Goal: Task Accomplishment & Management: Manage account settings

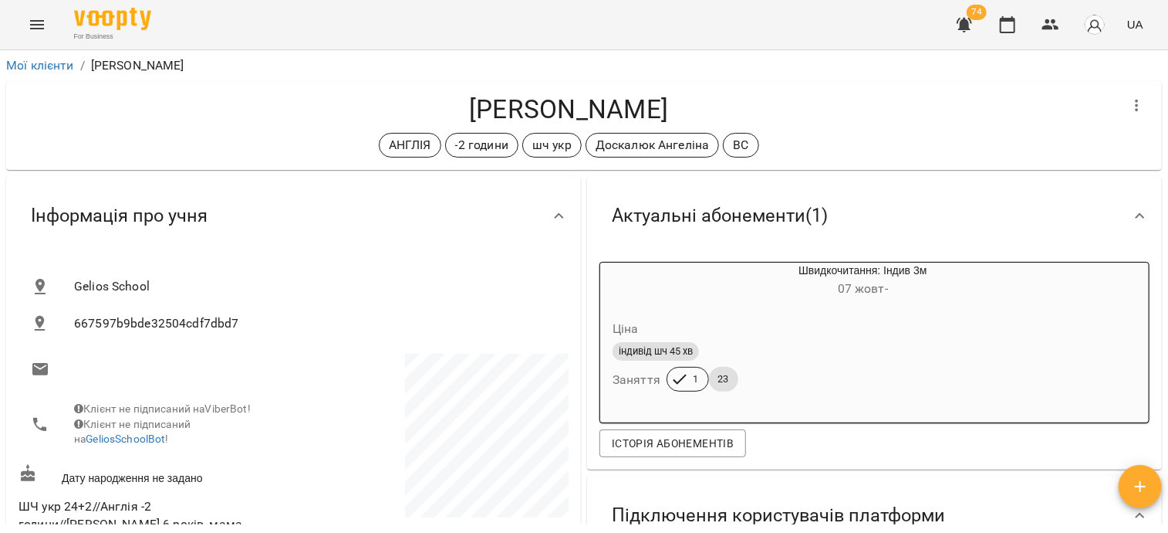
click at [44, 34] on button "Menu" at bounding box center [37, 24] width 37 height 37
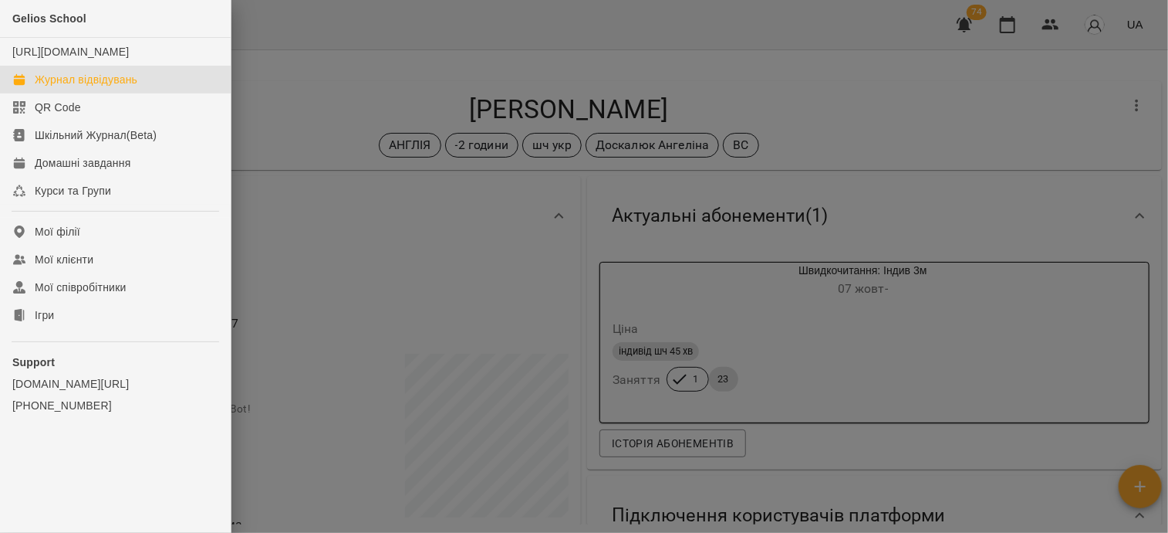
click at [74, 87] on div "Журнал відвідувань" at bounding box center [86, 79] width 103 height 15
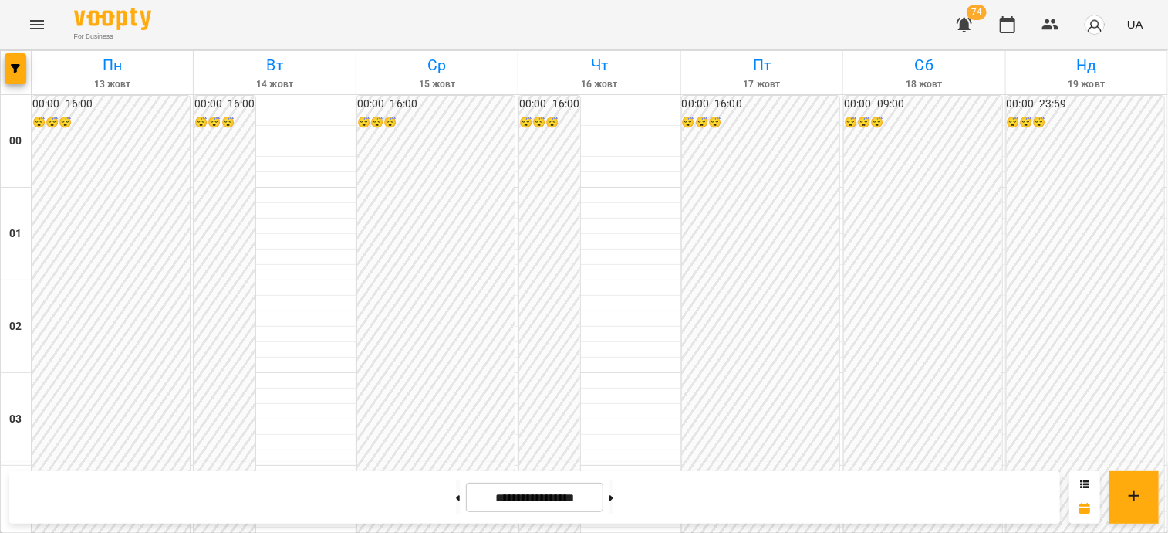
scroll to position [1466, 0]
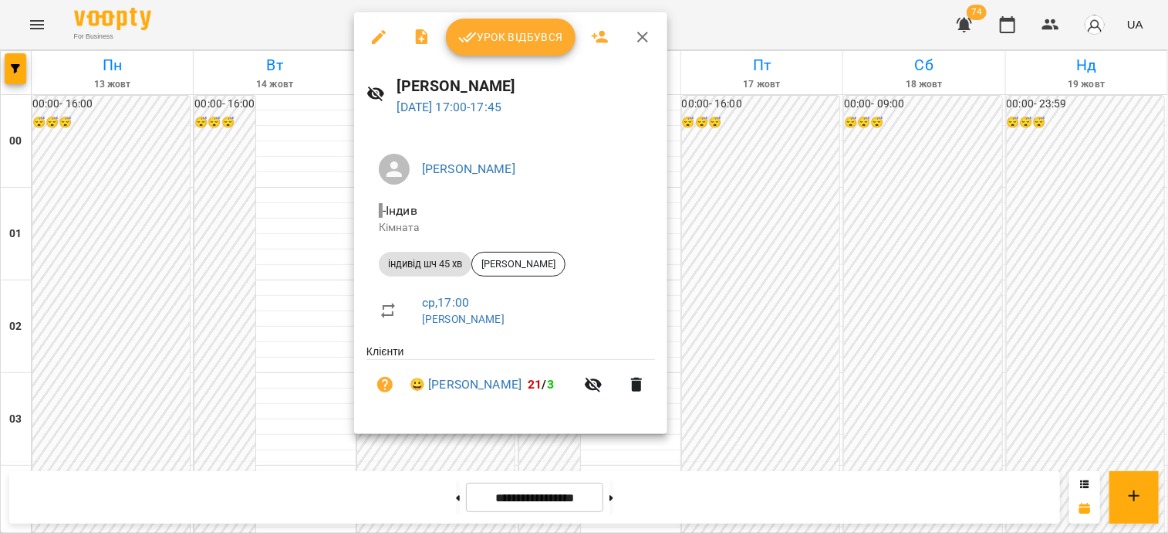
drag, startPoint x: 412, startPoint y: 448, endPoint x: 436, endPoint y: 347, distance: 104.6
click at [412, 448] on div at bounding box center [584, 266] width 1168 height 533
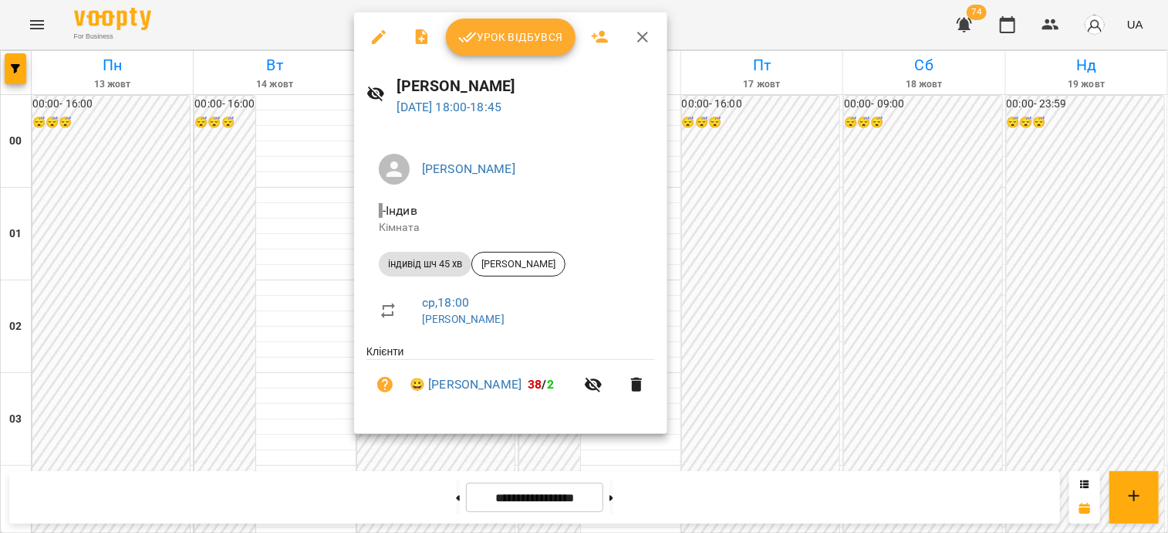
click at [886, 361] on div at bounding box center [584, 266] width 1168 height 533
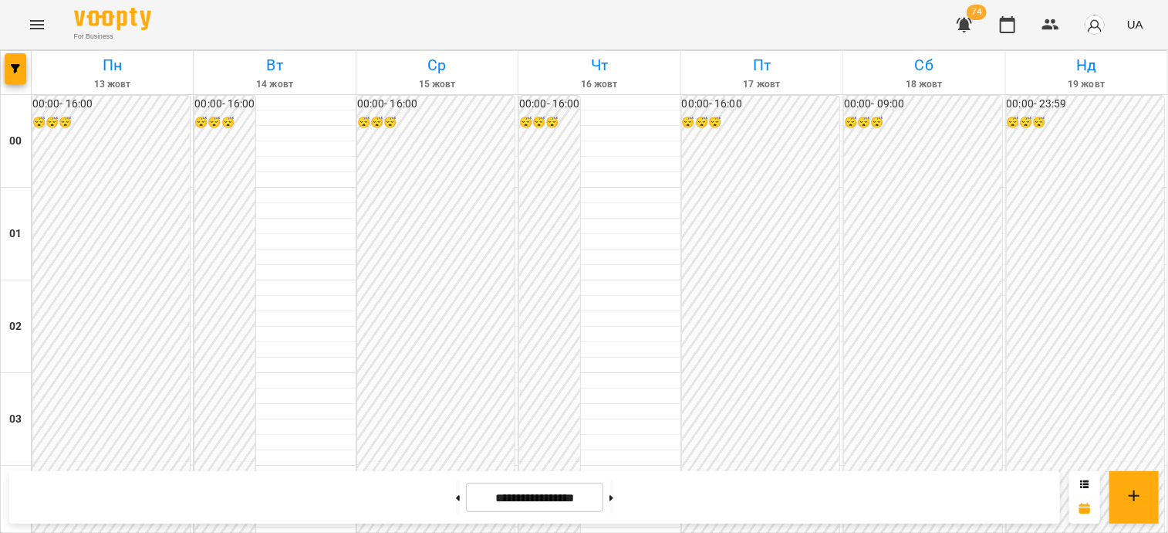
scroll to position [1698, 0]
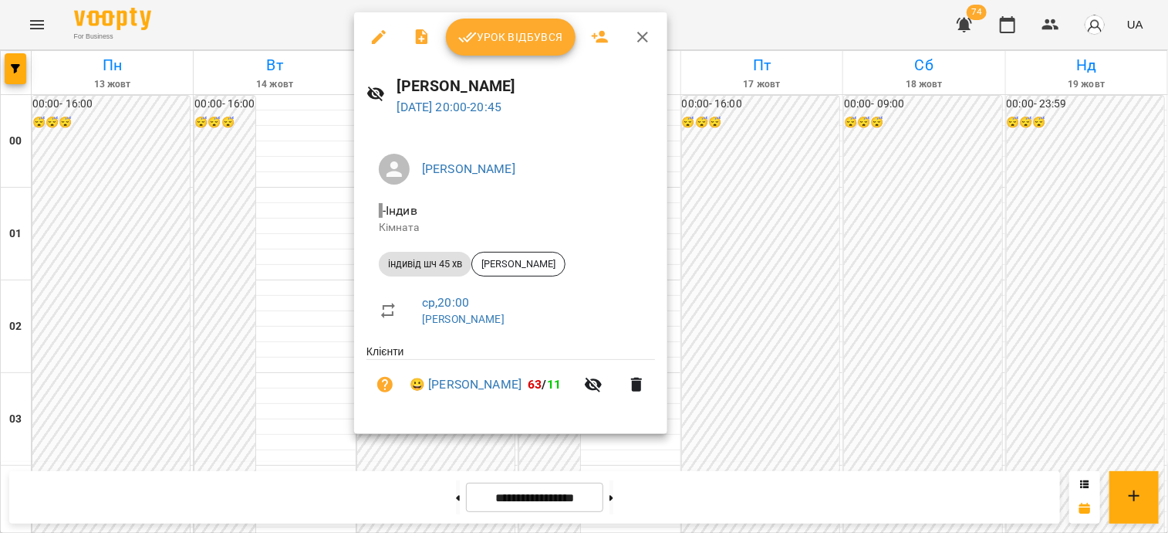
click at [926, 294] on div at bounding box center [584, 266] width 1168 height 533
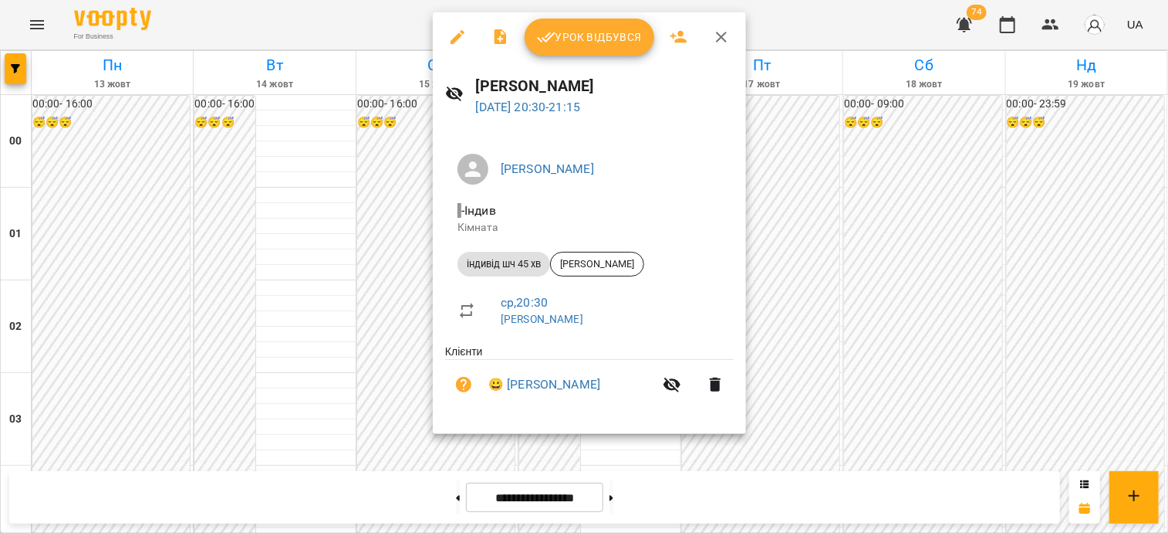
click at [942, 303] on div at bounding box center [584, 266] width 1168 height 533
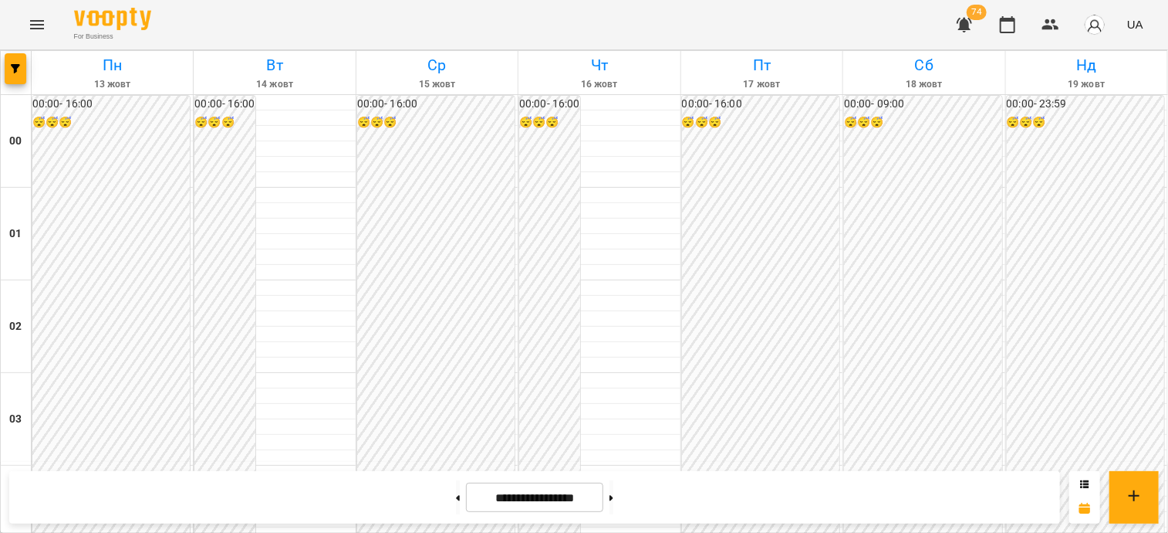
scroll to position [1621, 0]
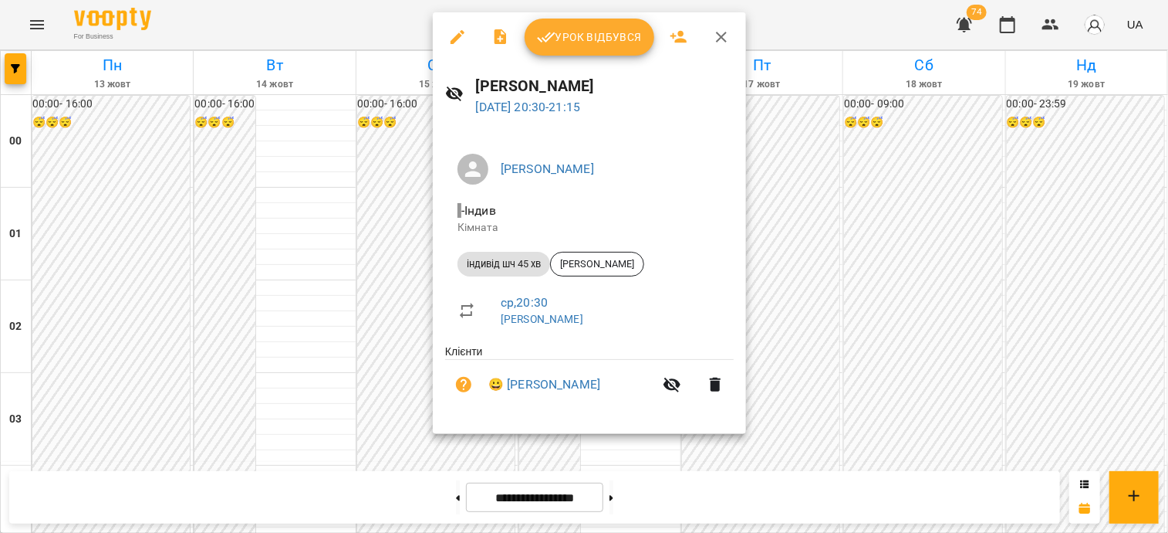
click at [970, 359] on div at bounding box center [584, 266] width 1168 height 533
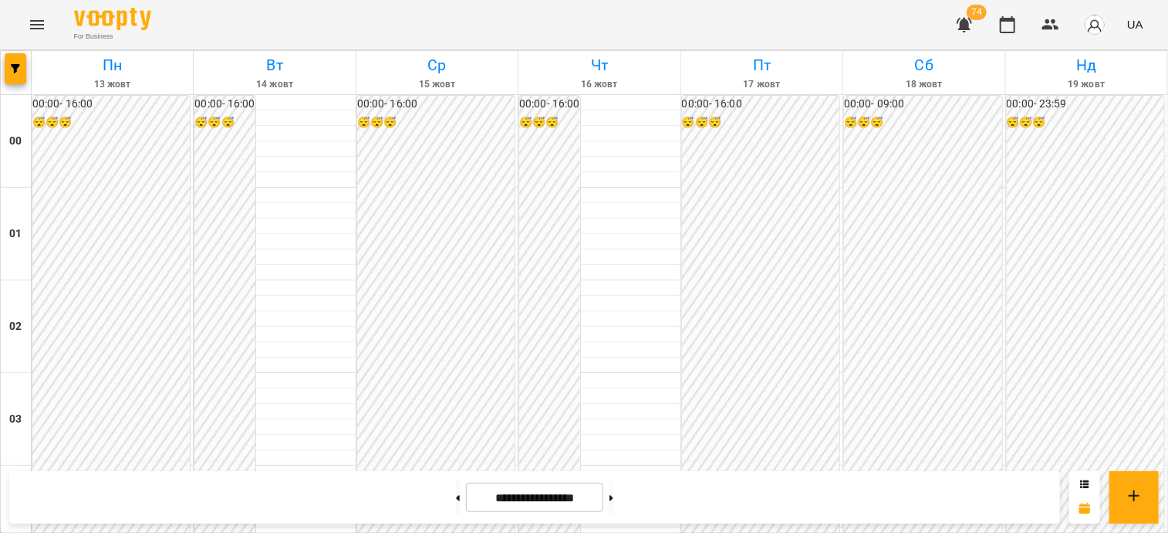
scroll to position [1775, 0]
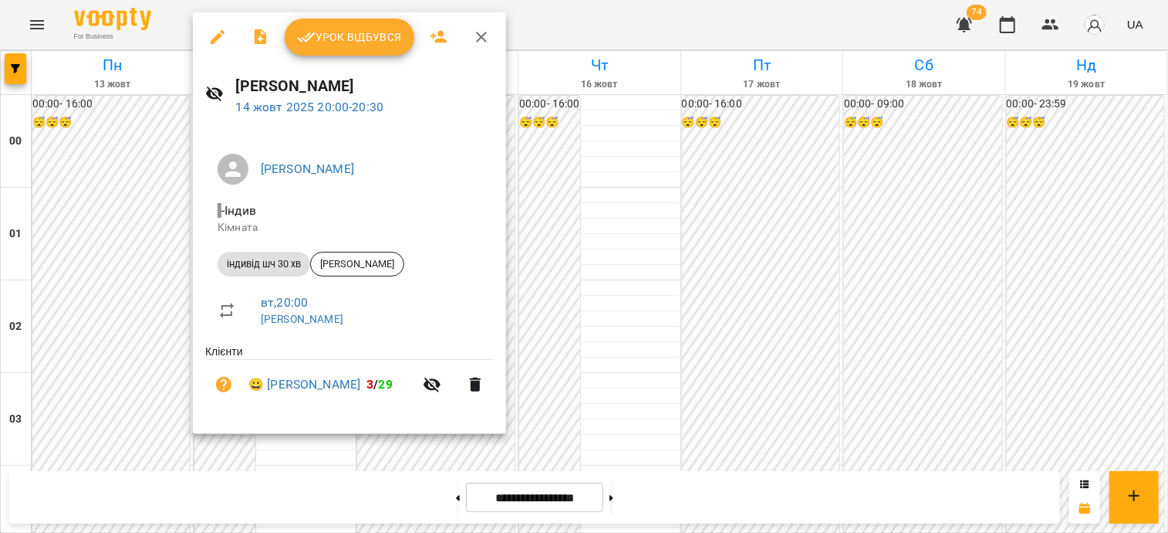
click at [373, 28] on span "Урок відбувся" at bounding box center [349, 37] width 105 height 19
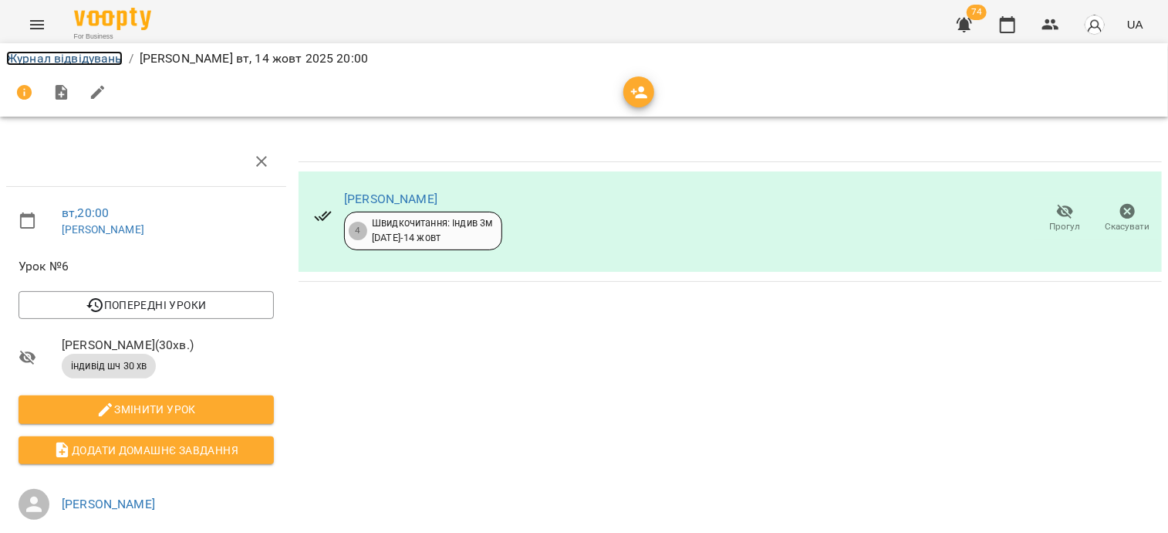
click at [73, 51] on link "Журнал відвідувань" at bounding box center [64, 58] width 117 height 15
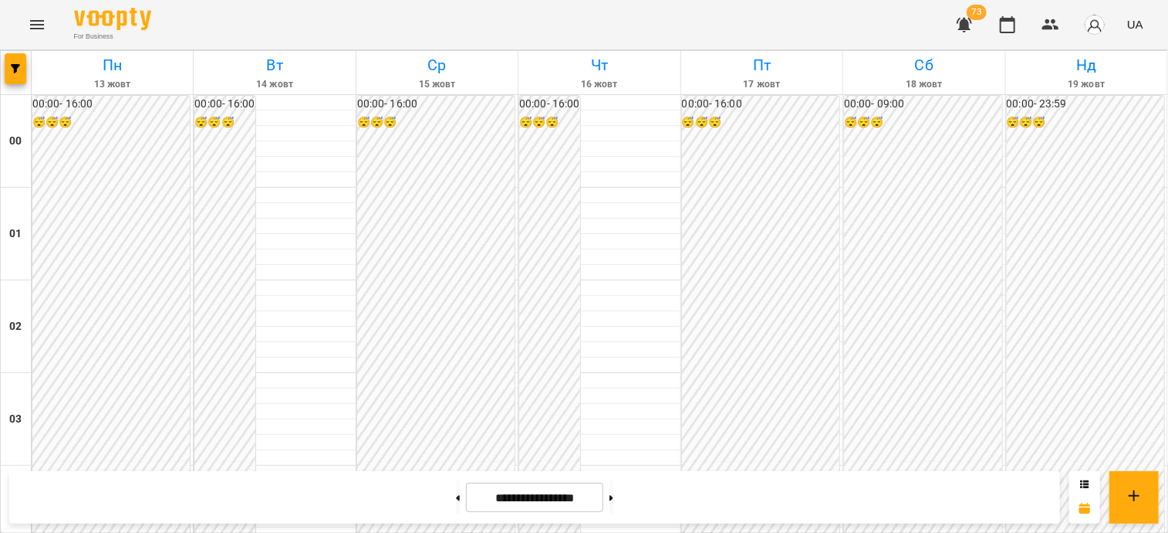
scroll to position [463, 0]
